Goal: Information Seeking & Learning: Learn about a topic

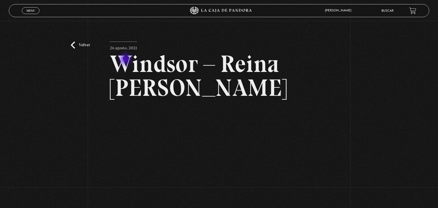
scroll to position [62, 0]
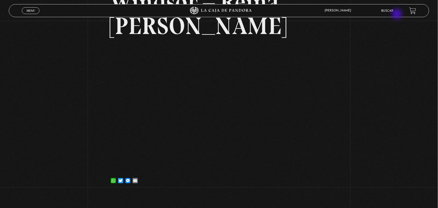
click at [394, 13] on li "Buscar" at bounding box center [387, 11] width 12 height 8
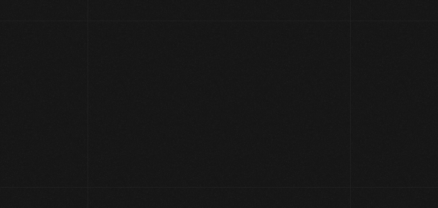
scroll to position [182, 0]
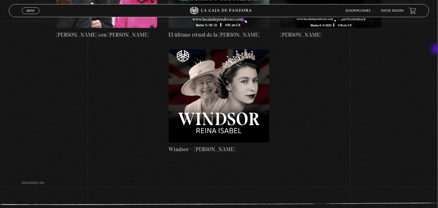
click at [437, 50] on div "Buscador Buscar por nombre Buscador reina Categorías Todas las categorías 11:11…" at bounding box center [219, 12] width 438 height 304
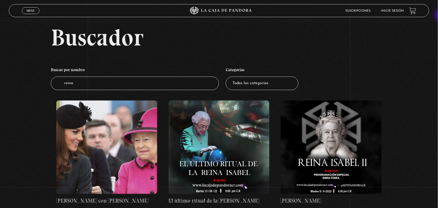
scroll to position [0, 0]
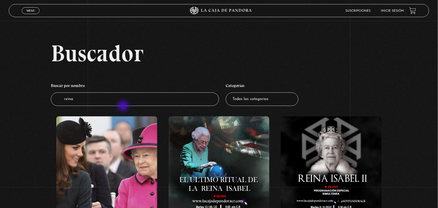
click at [124, 106] on li "Buscar por nombre Buscador reina" at bounding box center [135, 93] width 168 height 31
click at [121, 101] on input "reina" at bounding box center [135, 99] width 168 height 14
type input "r"
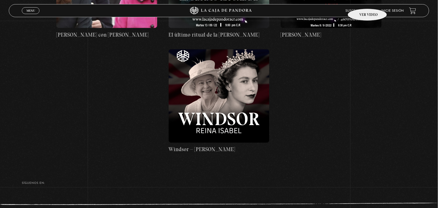
type input "diana"
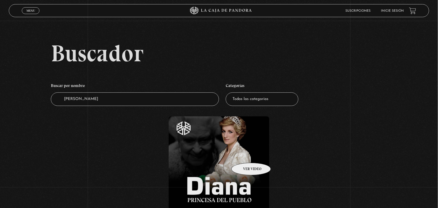
click at [244, 157] on figure at bounding box center [219, 162] width 101 height 93
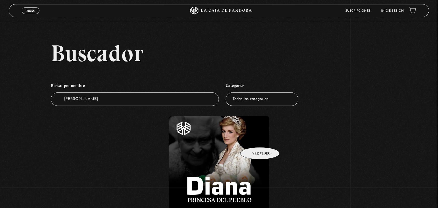
click at [253, 139] on figure at bounding box center [219, 162] width 101 height 93
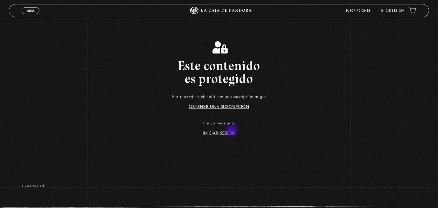
click at [232, 131] on link "Iniciar Sesión" at bounding box center [219, 133] width 33 height 4
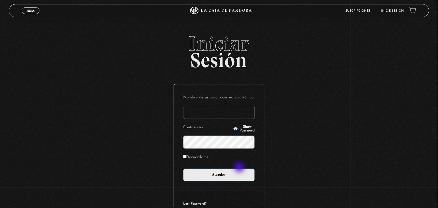
type input "ANGE-LU"
click at [240, 168] on form "Nombre de usuario o correo electrónico ANGE-LU Contraseña Show Password Recuérd…" at bounding box center [219, 138] width 72 height 88
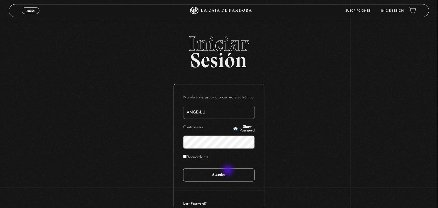
click at [228, 171] on input "Acceder" at bounding box center [219, 174] width 72 height 13
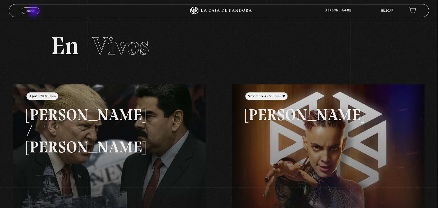
click at [34, 12] on span "Menu" at bounding box center [30, 10] width 9 height 3
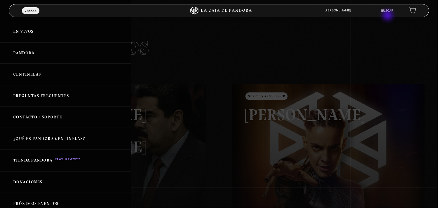
click at [388, 16] on div "ANGELA LUCIANO En vivos Pandora Centinelas Mi cuenta Salir Buscar" at bounding box center [350, 11] width 131 height 12
click at [388, 11] on link "Buscar" at bounding box center [387, 10] width 12 height 3
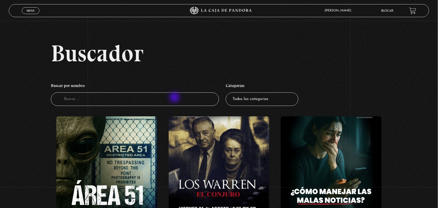
click at [174, 99] on input "Buscador" at bounding box center [135, 99] width 168 height 14
type input "[PERSON_NAME]"
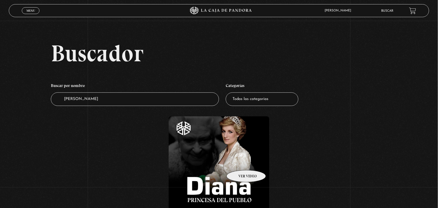
click at [239, 162] on figure at bounding box center [219, 162] width 101 height 93
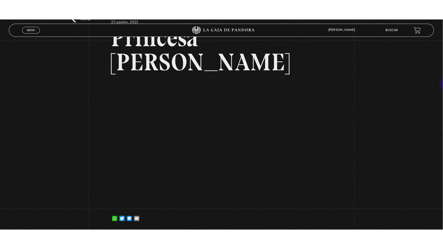
scroll to position [49, 0]
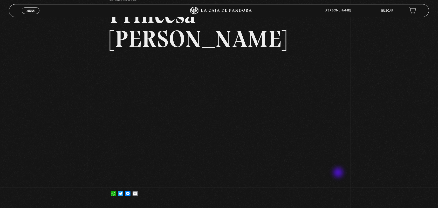
click at [339, 173] on div "Volver 25 agosto, 2021 Princesa Diana WhatsApp Twitter Messenger Email" at bounding box center [219, 89] width 438 height 234
click at [322, 186] on div "WhatsApp Twitter Messenger Email" at bounding box center [219, 191] width 219 height 10
